Goal: Transaction & Acquisition: Purchase product/service

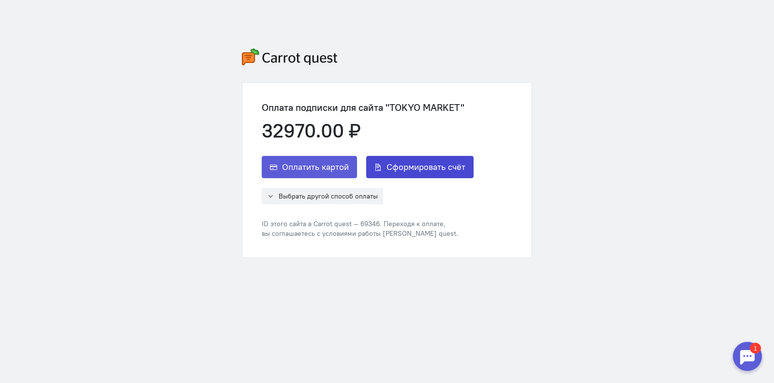
click at [402, 171] on span "Сформировать счёт" at bounding box center [425, 167] width 79 height 12
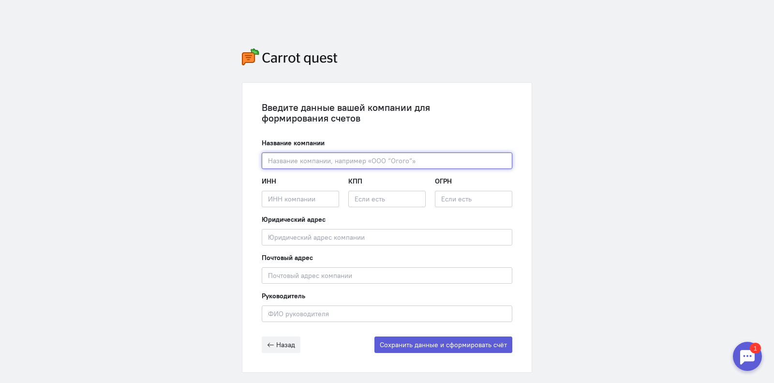
click at [322, 162] on input "text" at bounding box center [387, 160] width 251 height 16
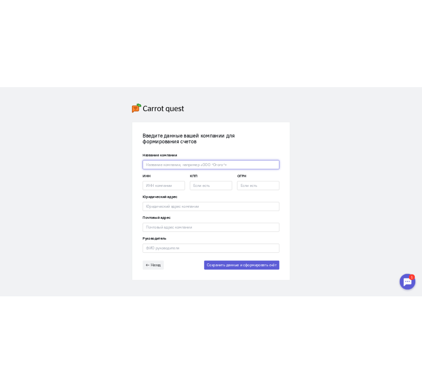
scroll to position [22, 0]
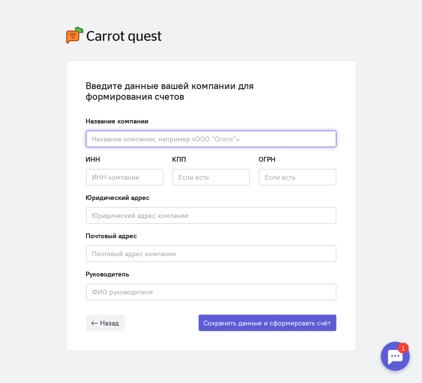
paste input "ООО «Токио Маркет»"
type input "ООО «Токио Маркет»"
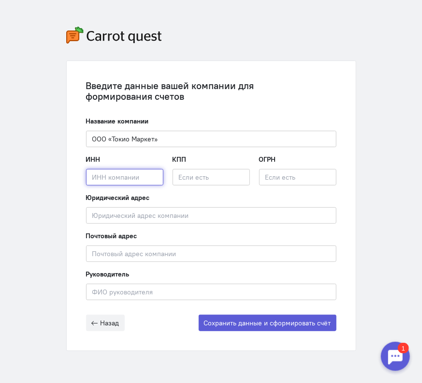
click at [102, 178] on input "text" at bounding box center [124, 177] width 77 height 16
paste input "2502075211"
type input "2502075211"
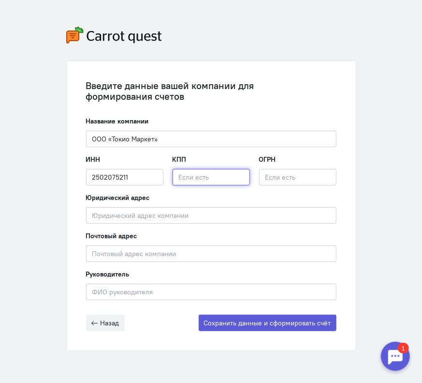
click at [194, 176] on input "text" at bounding box center [211, 177] width 77 height 16
paste input "254001001"
type input "254001001"
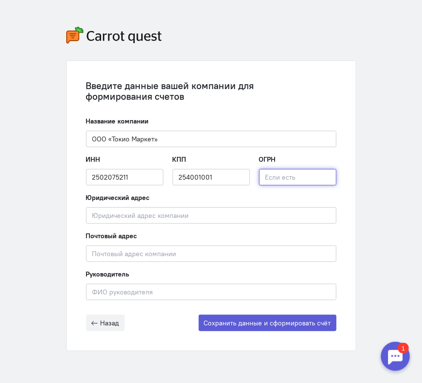
click at [281, 176] on input "text" at bounding box center [297, 177] width 77 height 16
paste input "1232500035900"
type input "1232500035900"
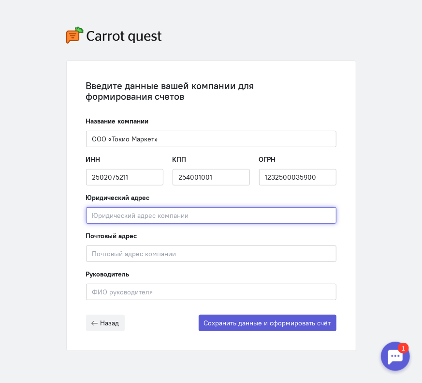
click at [107, 218] on input "text" at bounding box center [211, 215] width 251 height 16
paste input "690002, г. [STREET_ADDRESS] 13"
type input "690002, г. [STREET_ADDRESS] 13"
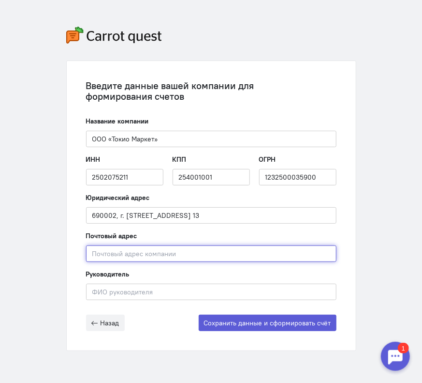
click at [142, 252] on input "text" at bounding box center [211, 253] width 251 height 16
paste input "690002, г. [STREET_ADDRESS] 13"
type input "690002, г. [STREET_ADDRESS] 13"
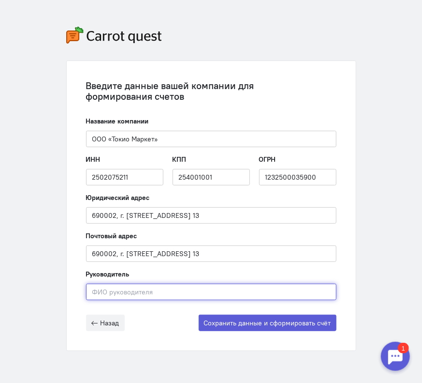
click at [130, 284] on input "text" at bounding box center [211, 291] width 251 height 16
paste input "[PERSON_NAME]"
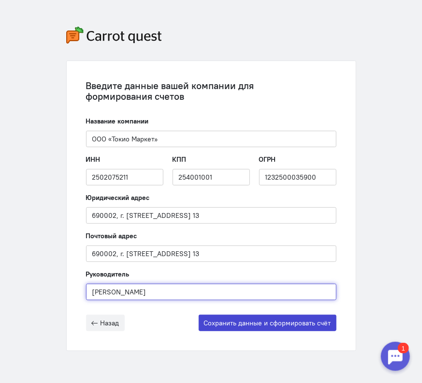
type input "[PERSON_NAME]"
click at [273, 316] on button "Сохранить данные и сформировать счёт" at bounding box center [268, 322] width 138 height 16
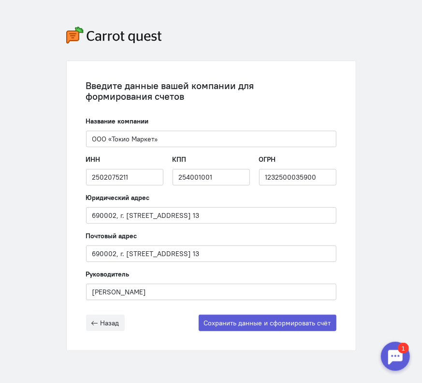
scroll to position [0, 0]
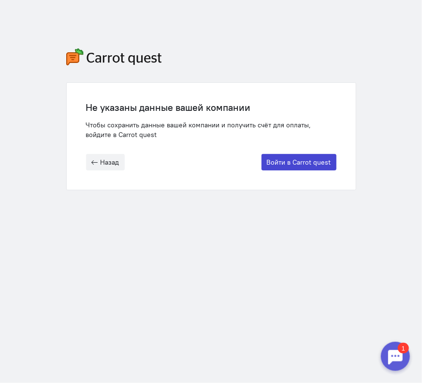
click at [312, 158] on button "Войти в Carrot quest" at bounding box center [299, 162] width 75 height 16
